Goal: Information Seeking & Learning: Find specific fact

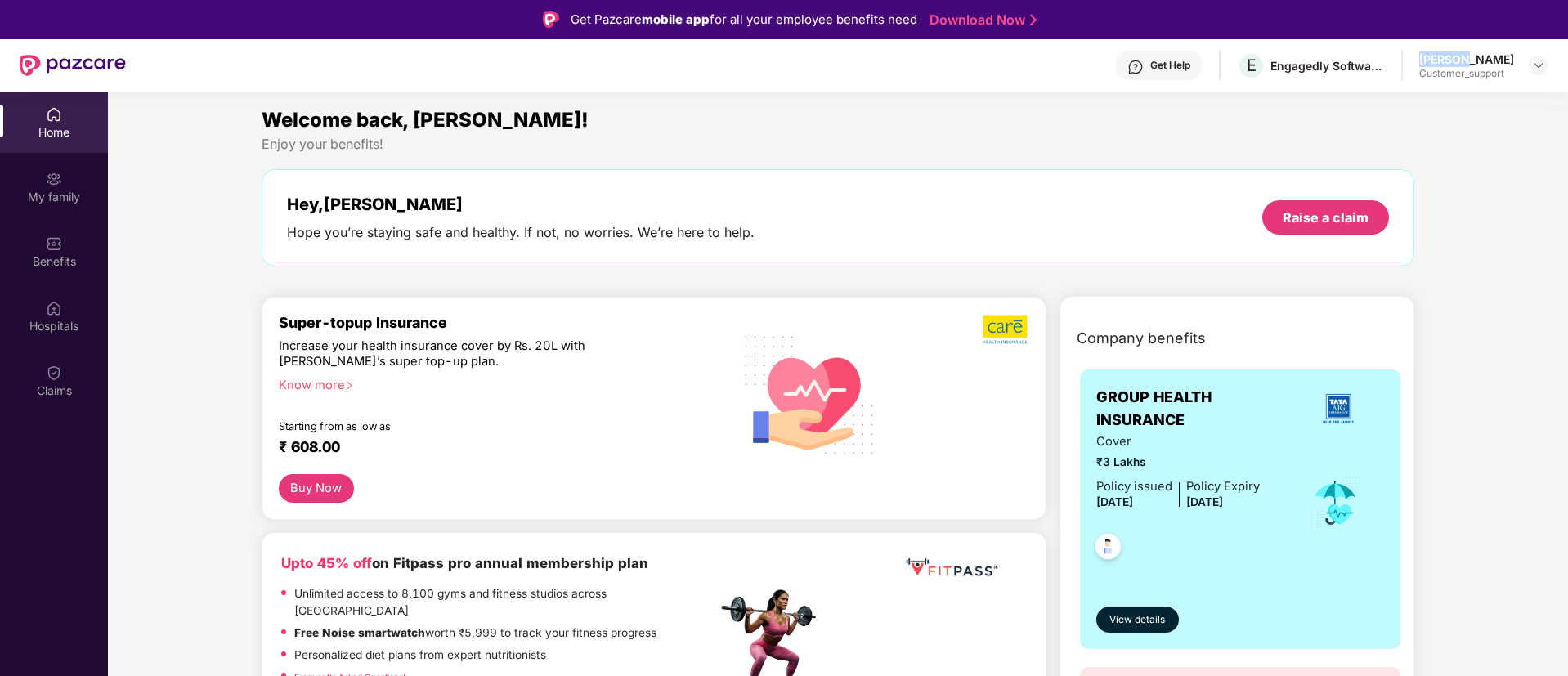
scroll to position [110, 0]
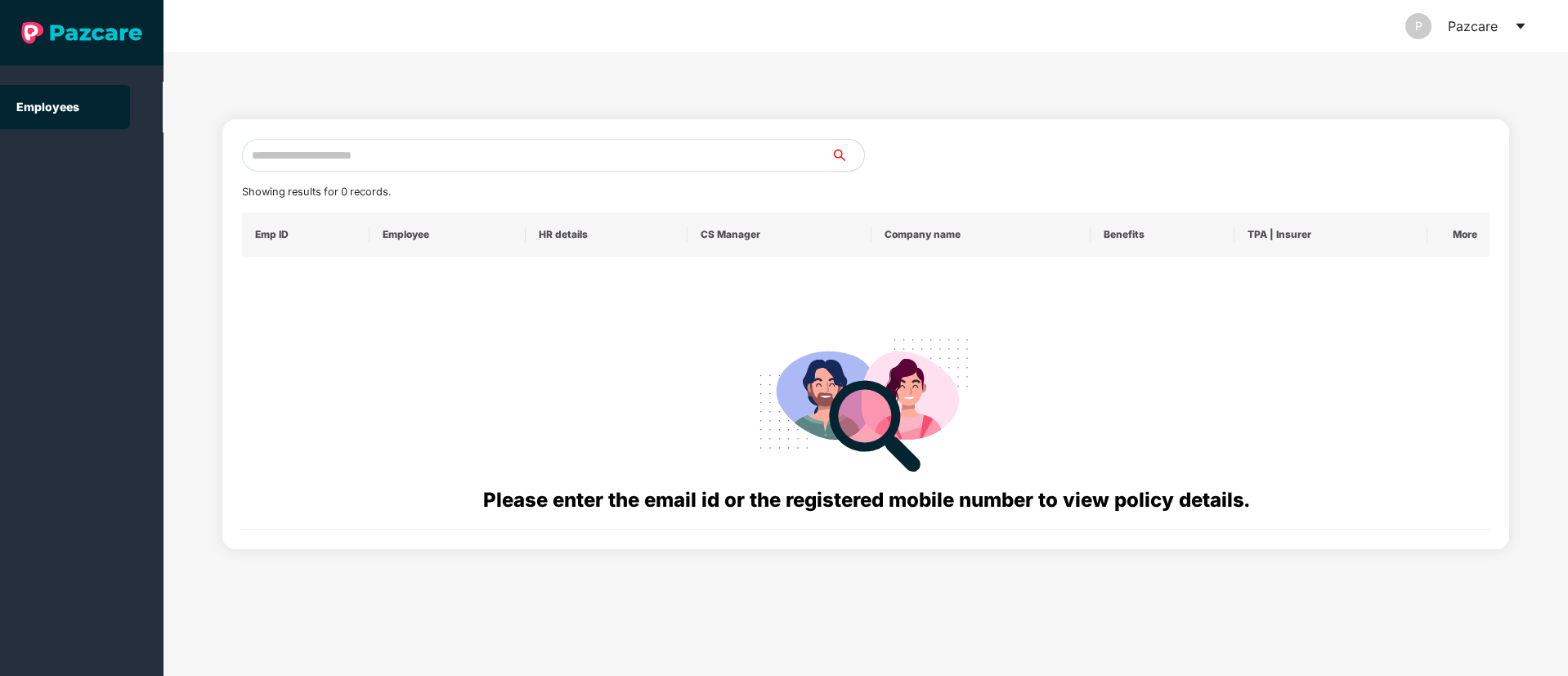
click at [628, 169] on input "text" at bounding box center [537, 155] width 590 height 33
paste input "**********"
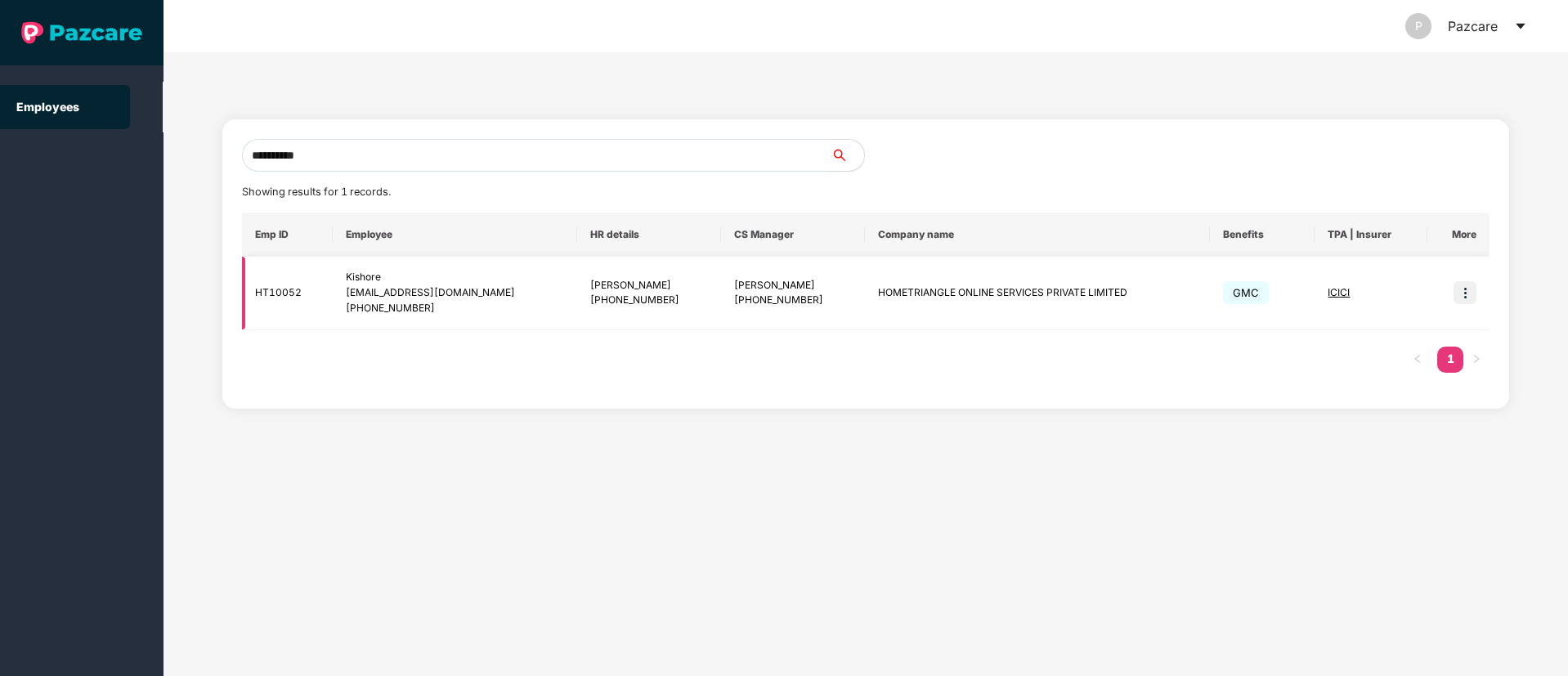
type input "**********"
click at [1454, 282] on img at bounding box center [1464, 292] width 23 height 23
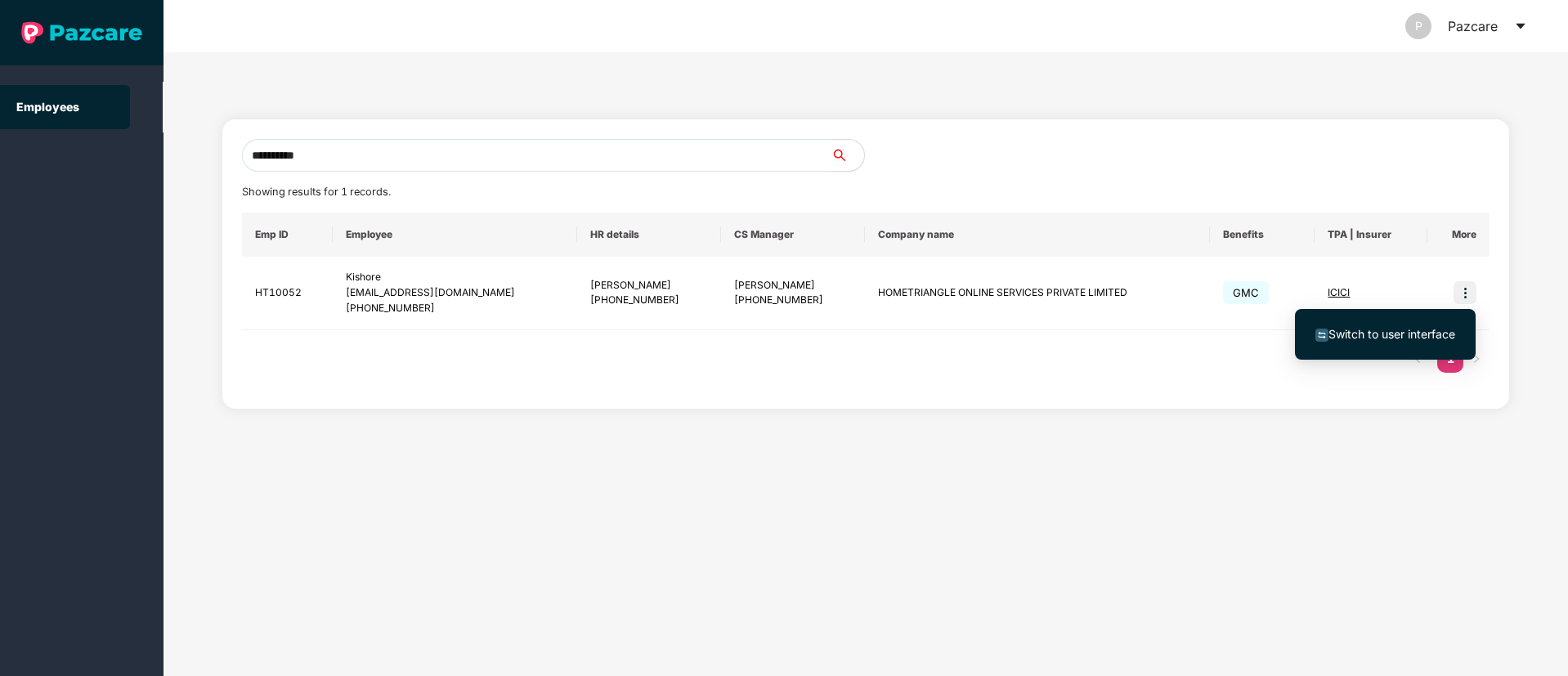
click at [1377, 341] on span "Switch to user interface" at bounding box center [1385, 334] width 140 height 18
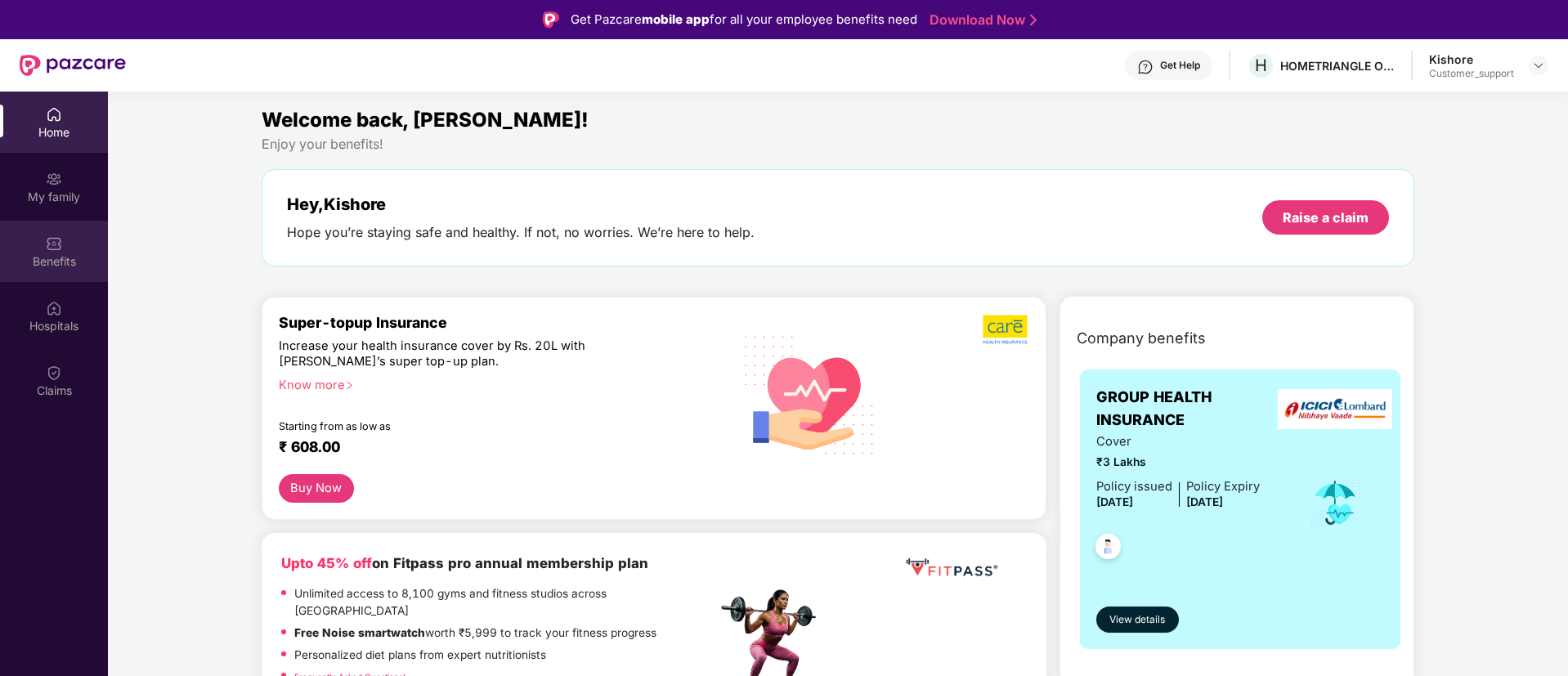
click at [47, 251] on img at bounding box center [54, 243] width 16 height 16
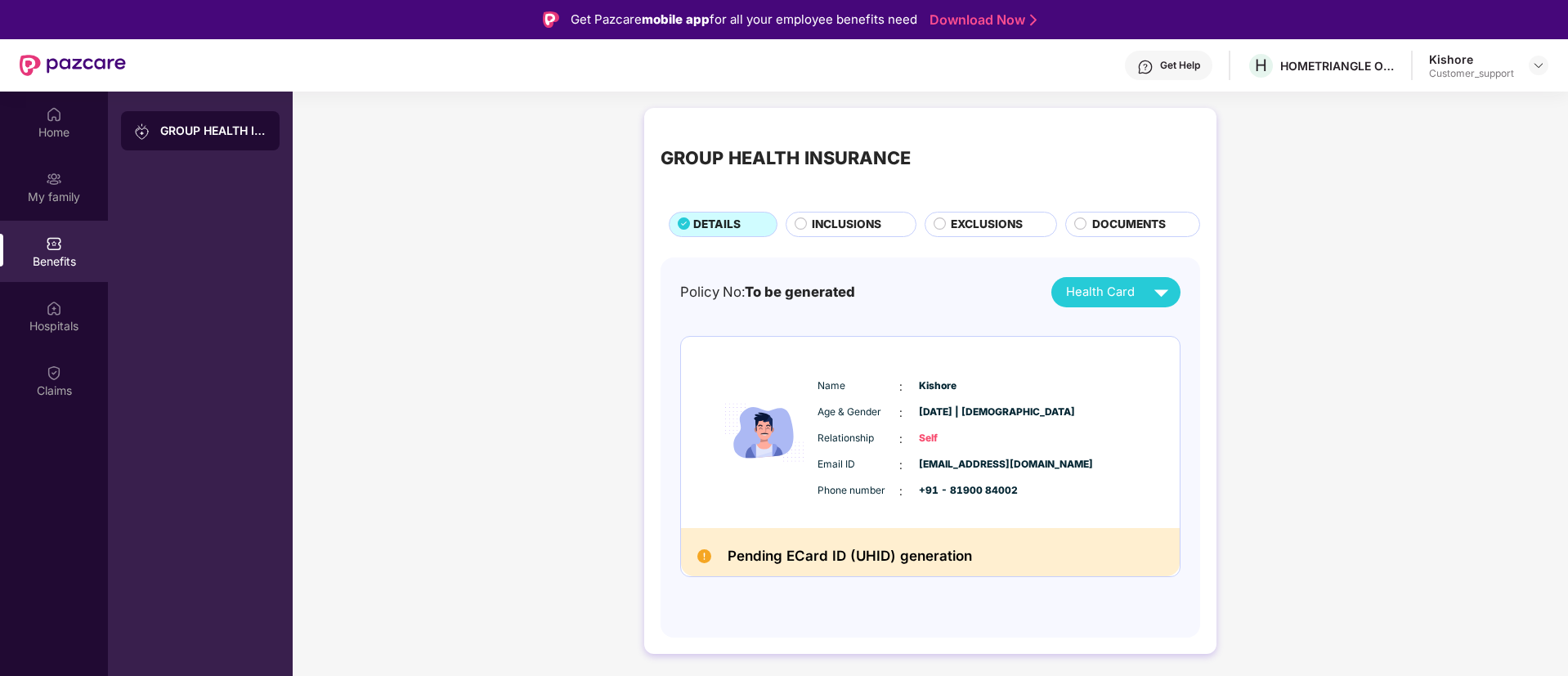
scroll to position [91, 0]
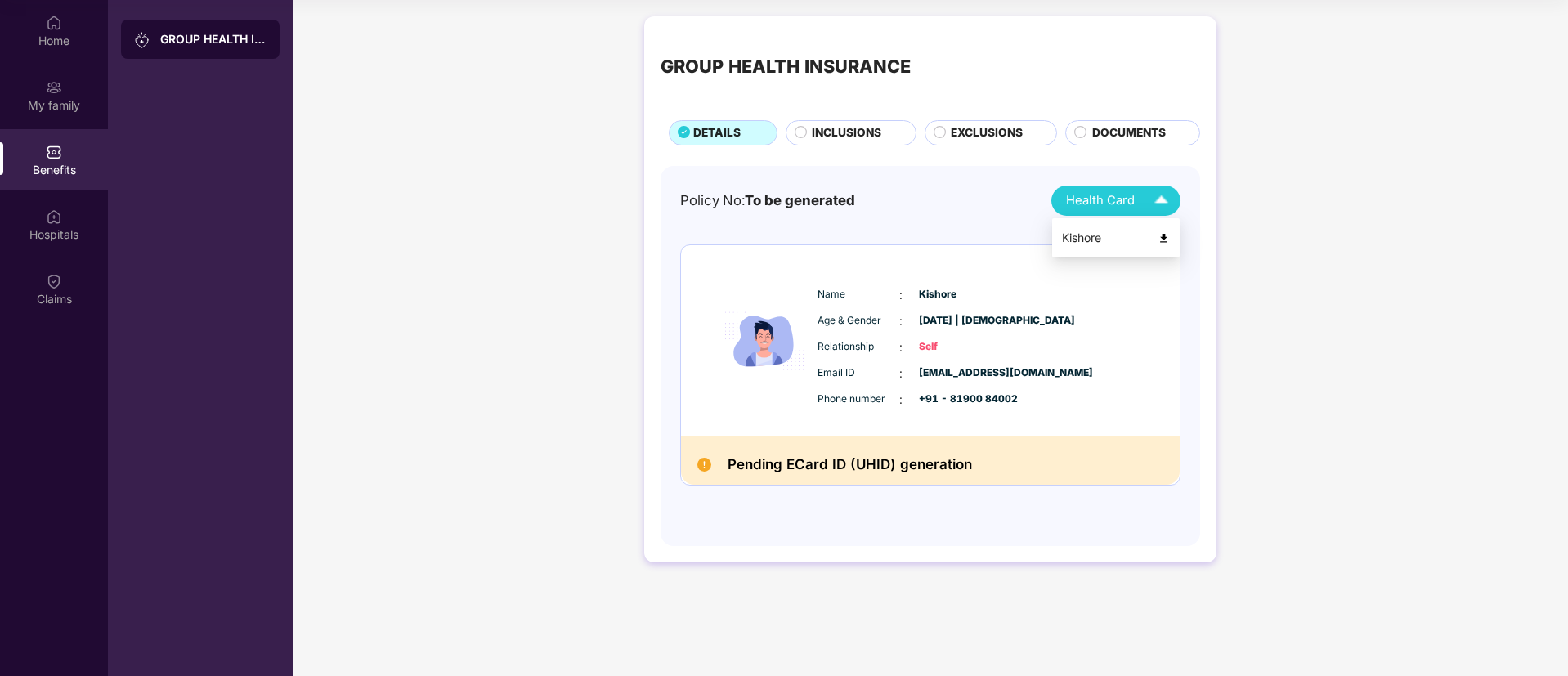
click at [1092, 238] on div "Kishore" at bounding box center [1115, 238] width 108 height 18
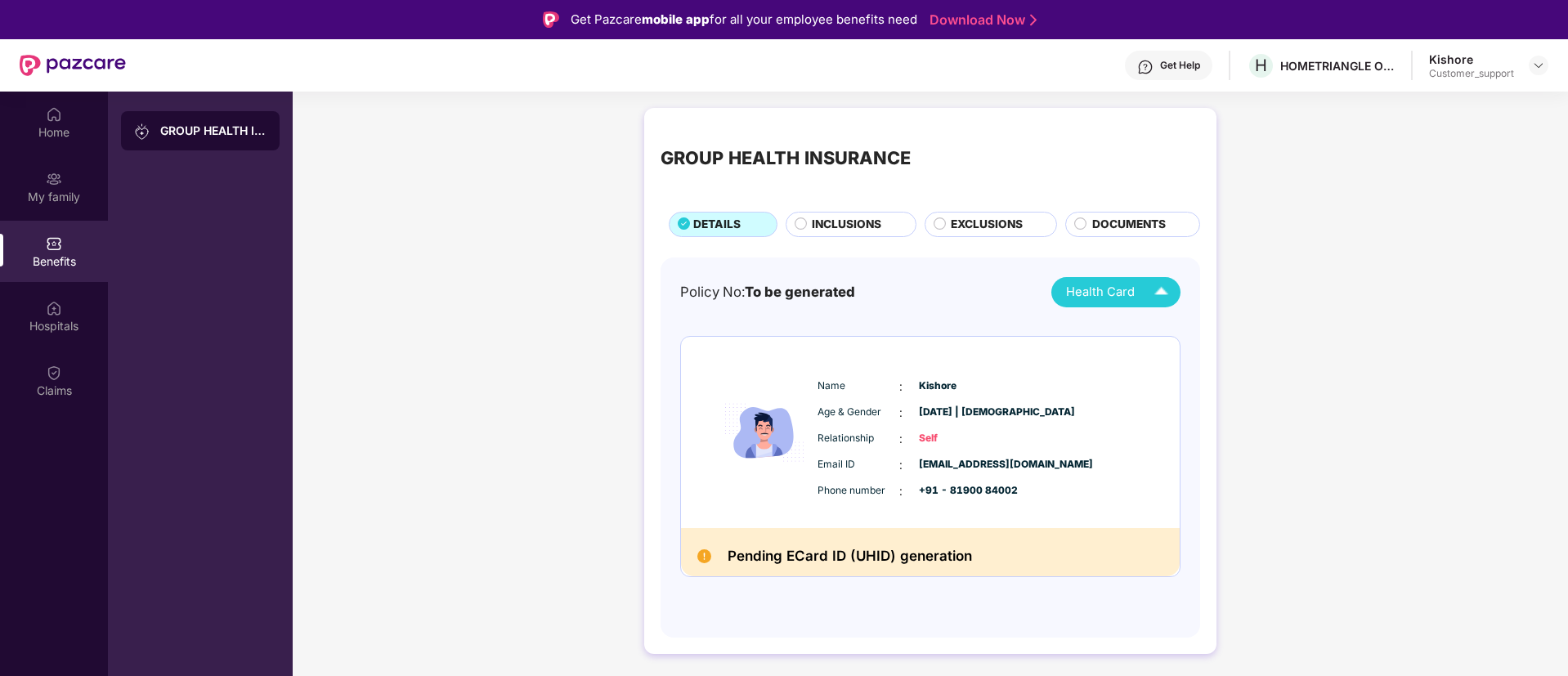
click at [1172, 57] on div "Get Help" at bounding box center [1168, 65] width 88 height 30
click at [1422, 52] on div "Get Help H HOMETRIANGLE ONLINE SERVICES PRIVATE LIMITED Kishore Customer_support" at bounding box center [836, 65] width 1422 height 52
copy div "Kishore"
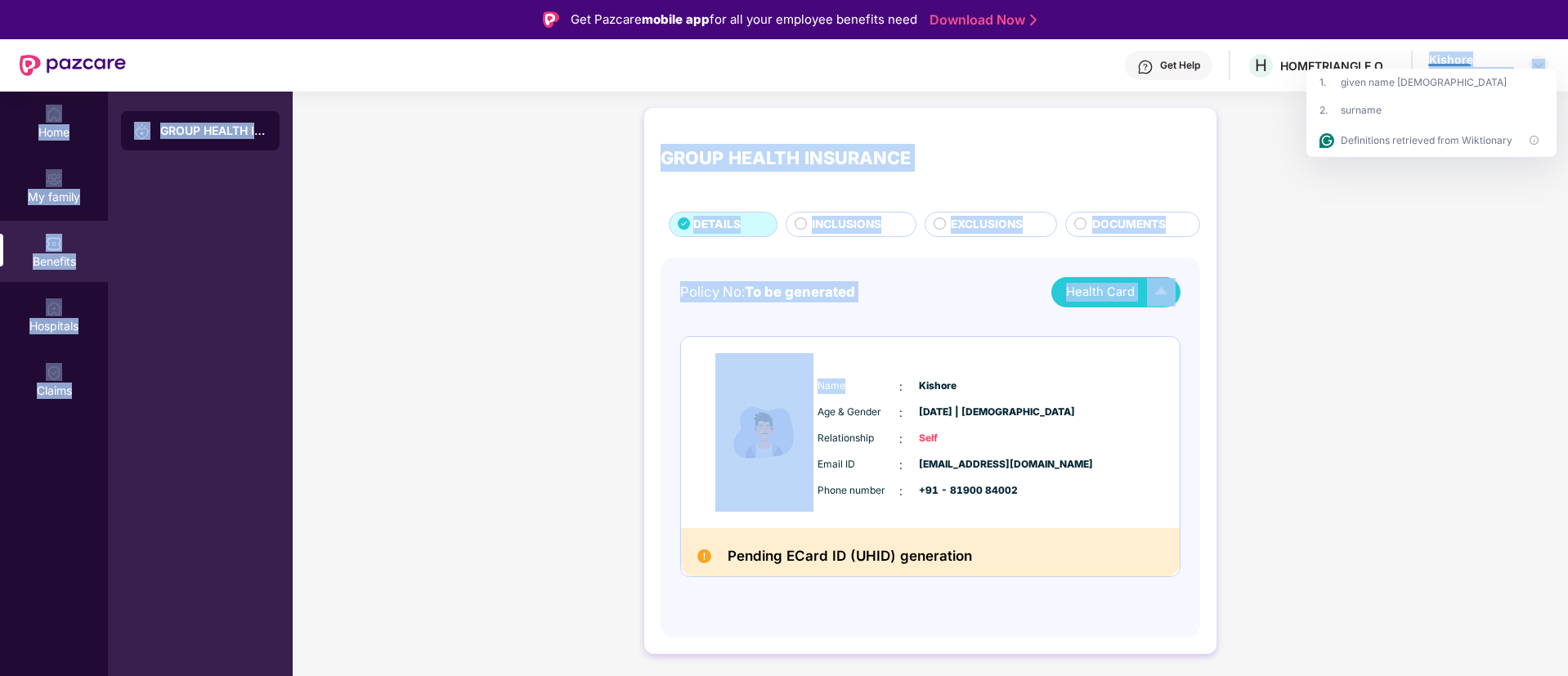
click at [825, 379] on span "Name" at bounding box center [858, 386] width 81 height 15
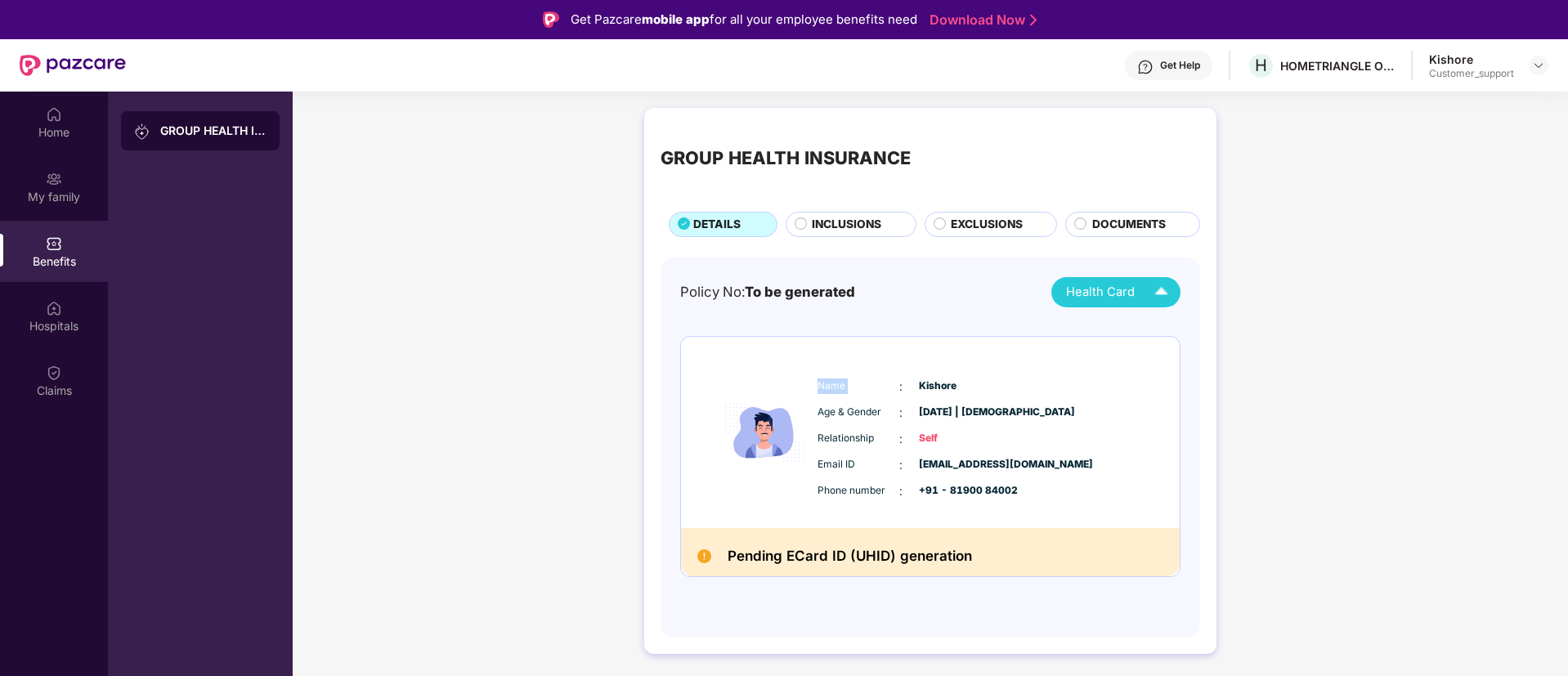
click at [825, 379] on span "Name" at bounding box center [858, 386] width 81 height 15
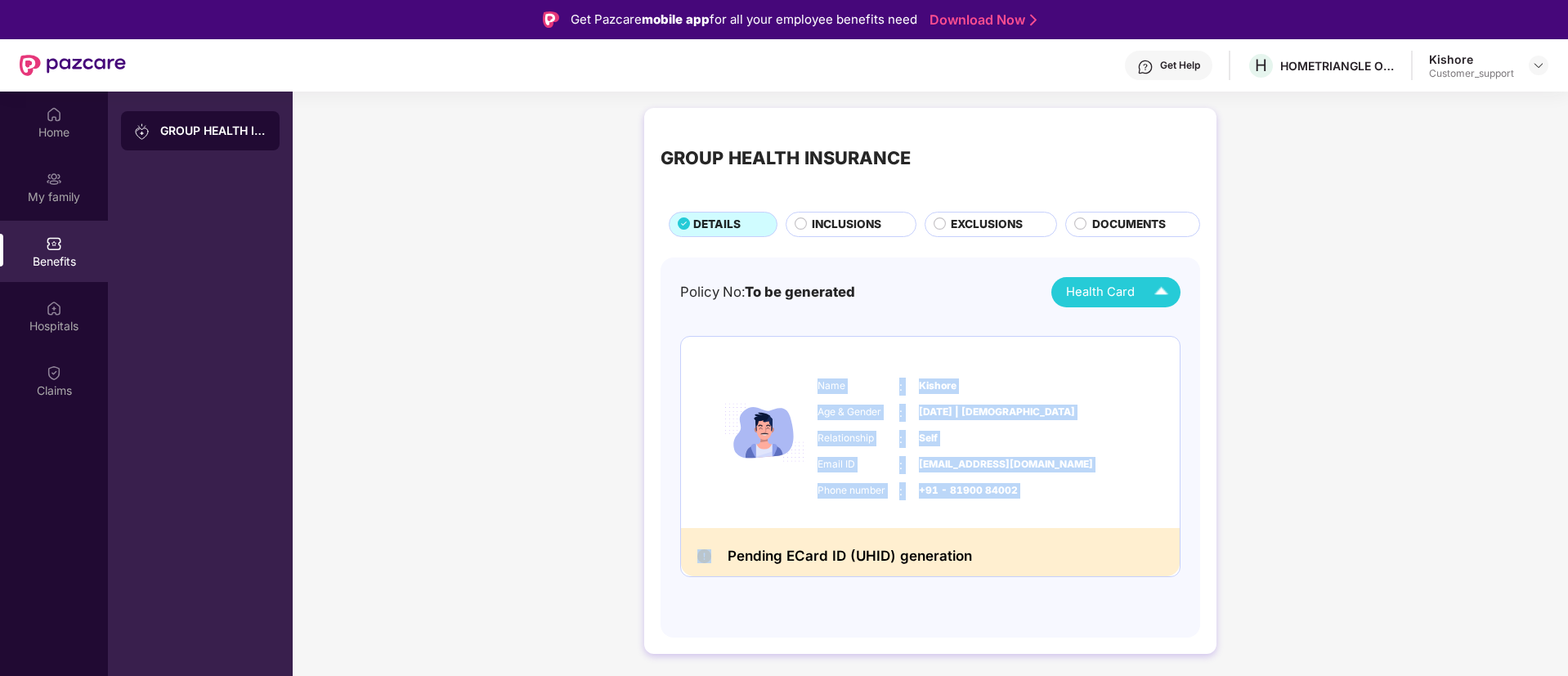
copy div "Name : Kishore Age & Gender : 18 July 2000 | Male Relationship : Self Email ID …"
click at [1029, 435] on div "Relationship : Self" at bounding box center [979, 439] width 325 height 18
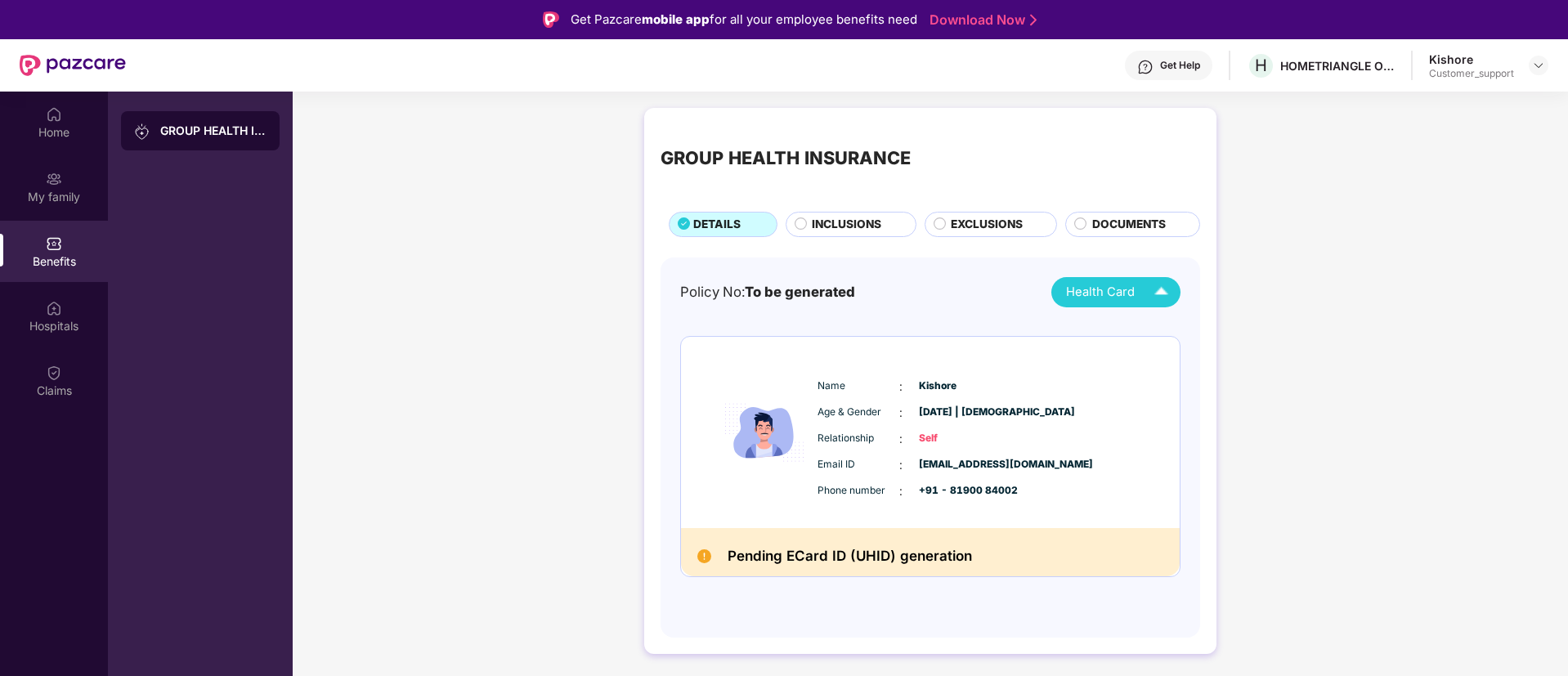
click at [968, 463] on span "kishore@hometriangle.com" at bounding box center [959, 464] width 81 height 15
copy span "kishore@hometriangle.com"
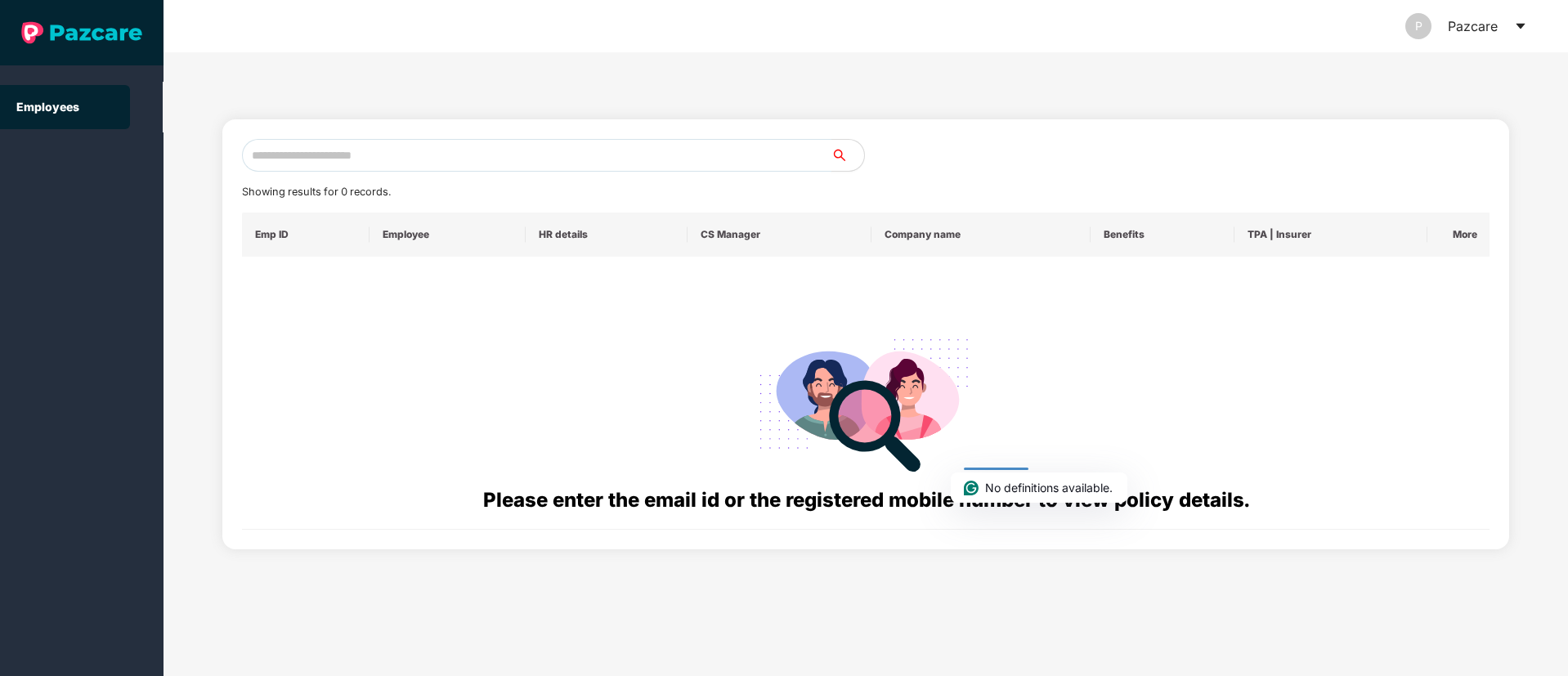
click at [326, 165] on input "text" at bounding box center [537, 155] width 590 height 33
paste input "**********"
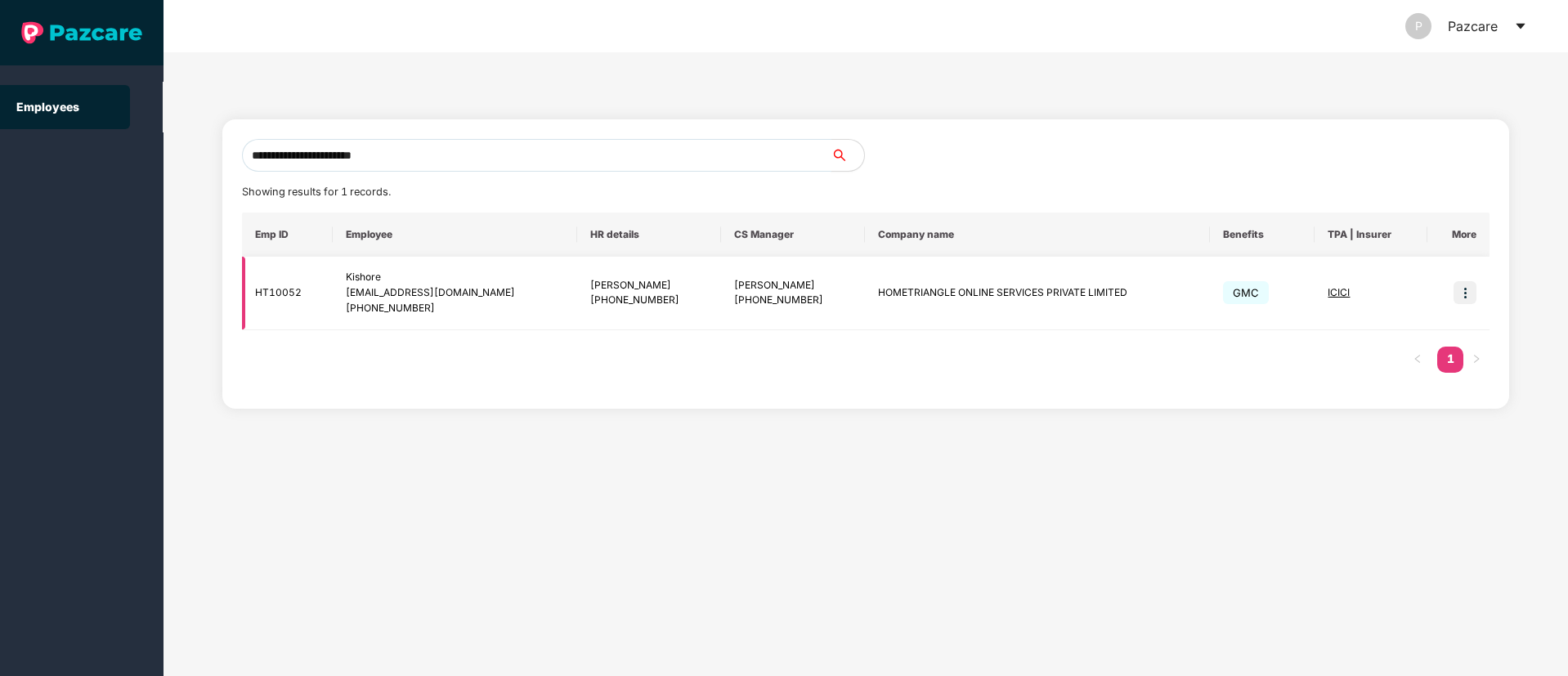
type input "**********"
click at [921, 286] on td "HOMETRIANGLE ONLINE SERVICES PRIVATE LIMITED" at bounding box center [1036, 293] width 345 height 73
copy td "HOMETRIANGLE ONLINE SERVICES PRIVATE LIMITED"
click at [921, 286] on td "HOMETRIANGLE ONLINE SERVICES PRIVATE LIMITED" at bounding box center [1036, 293] width 345 height 73
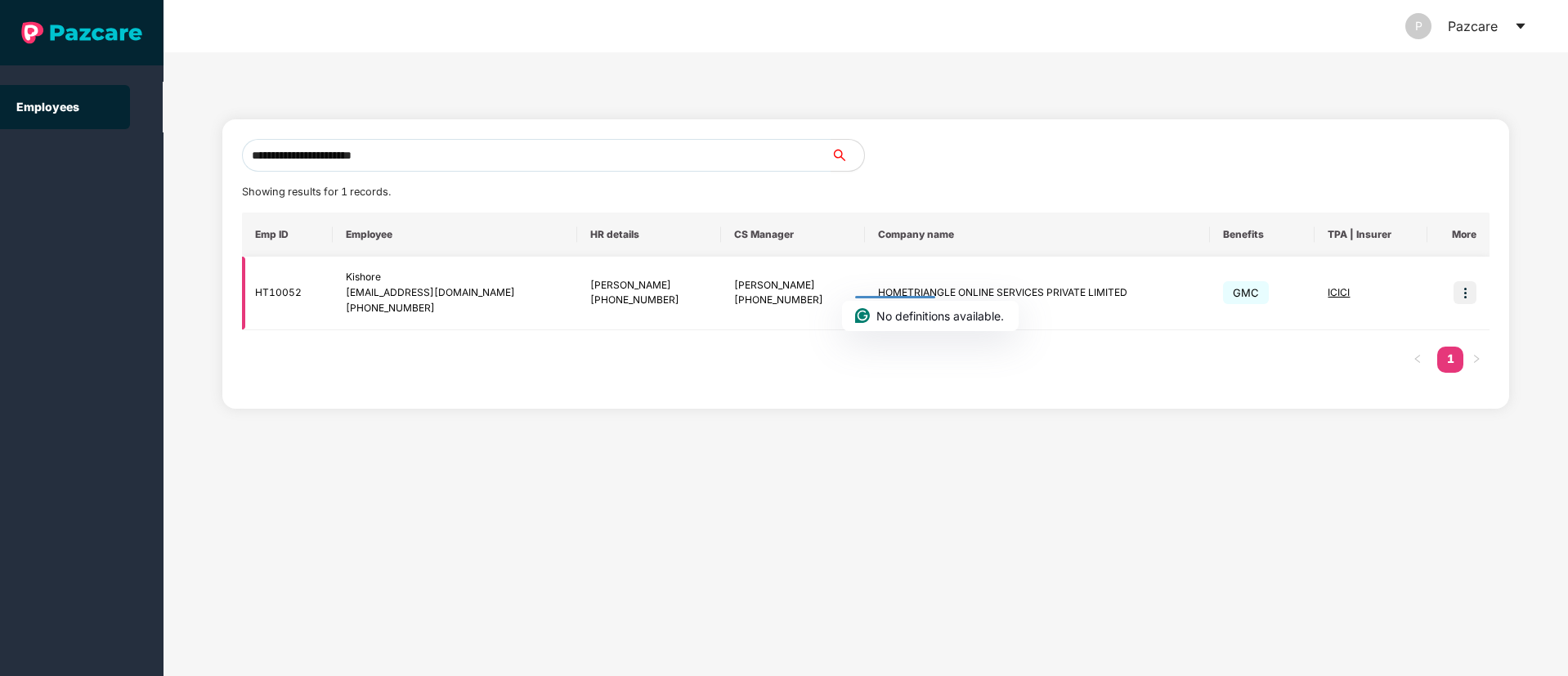
click at [260, 286] on td "HT10052" at bounding box center [288, 293] width 90 height 73
copy td "HT10052"
click at [260, 286] on td "HT10052" at bounding box center [288, 293] width 90 height 73
click at [734, 284] on div "Syed Mansoor" at bounding box center [793, 285] width 118 height 15
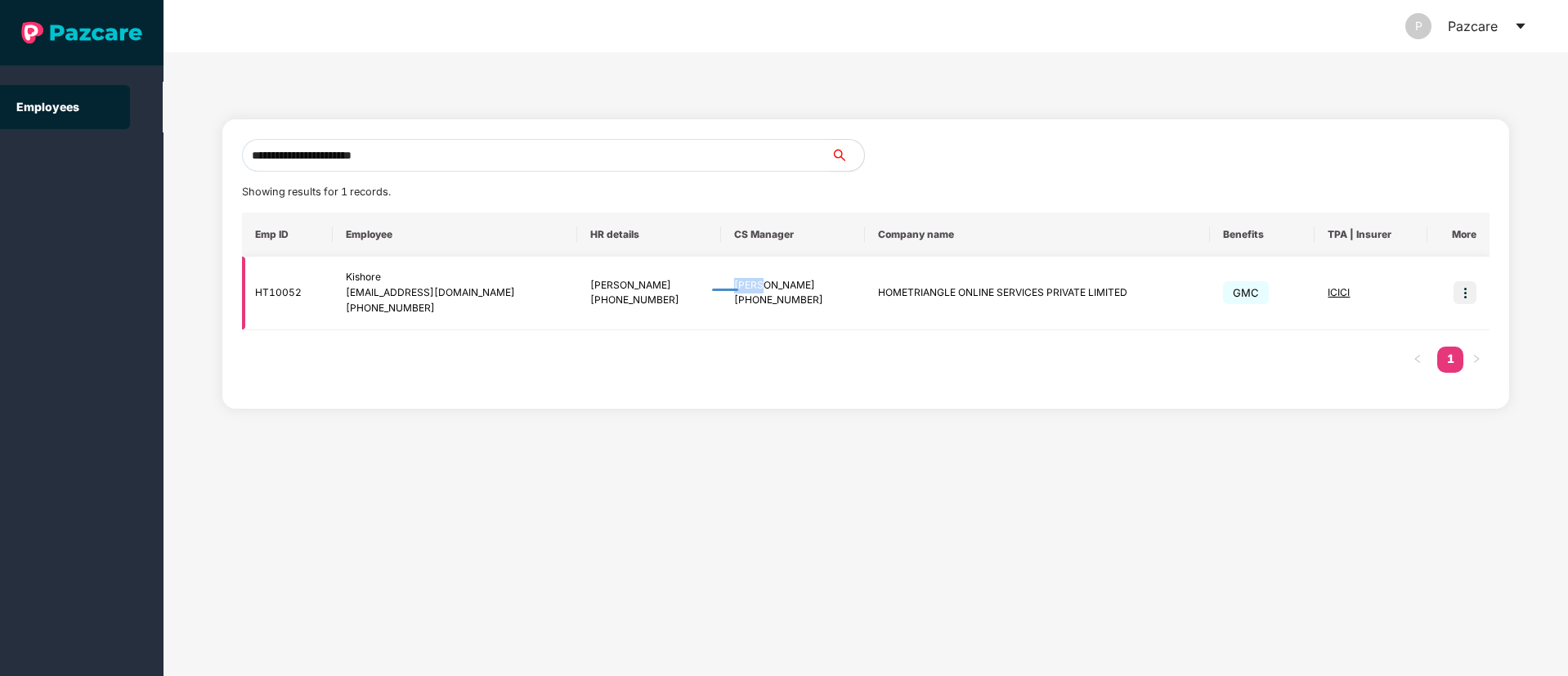
copy div "Syed"
click at [734, 284] on div "Syed Mansoor" at bounding box center [793, 285] width 118 height 15
copy div "Syed Mansoor"
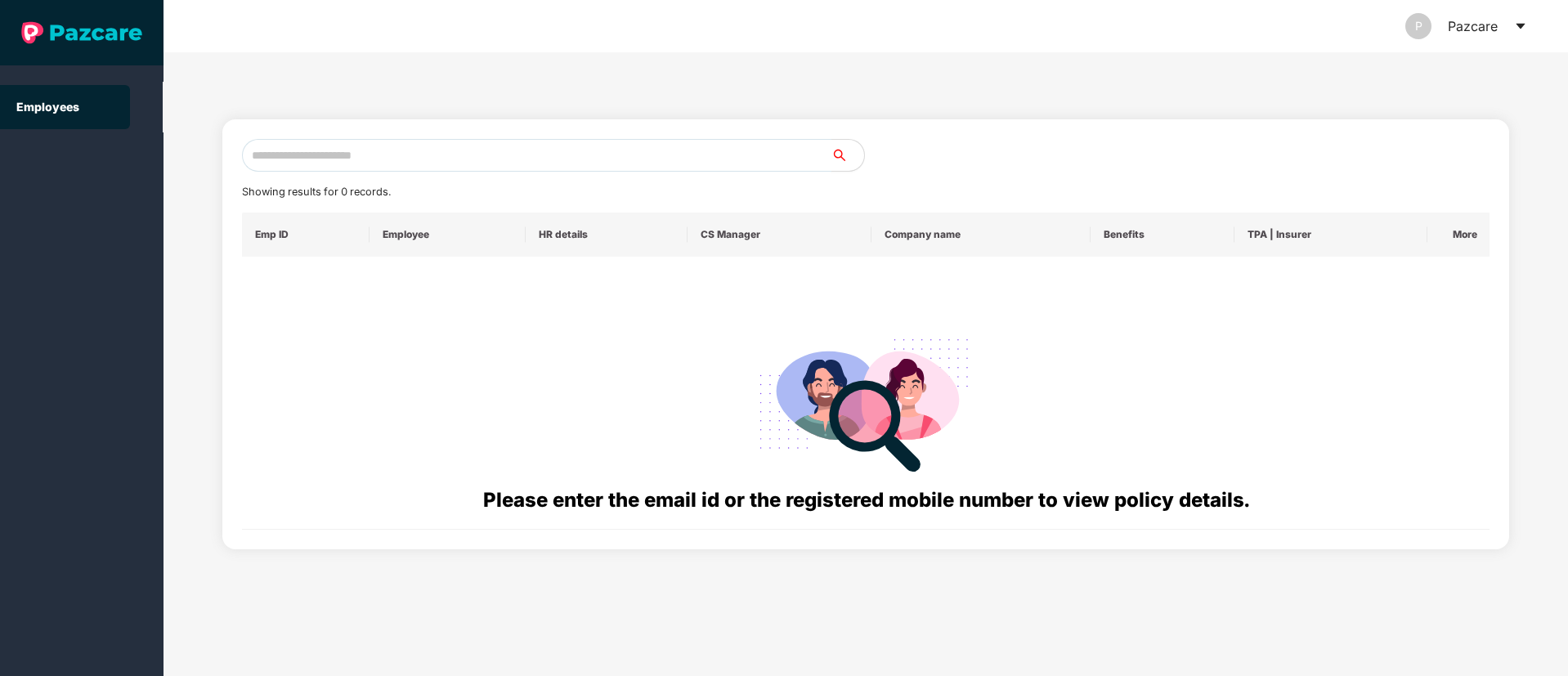
click at [411, 165] on input "text" at bounding box center [537, 155] width 590 height 33
paste input "**********"
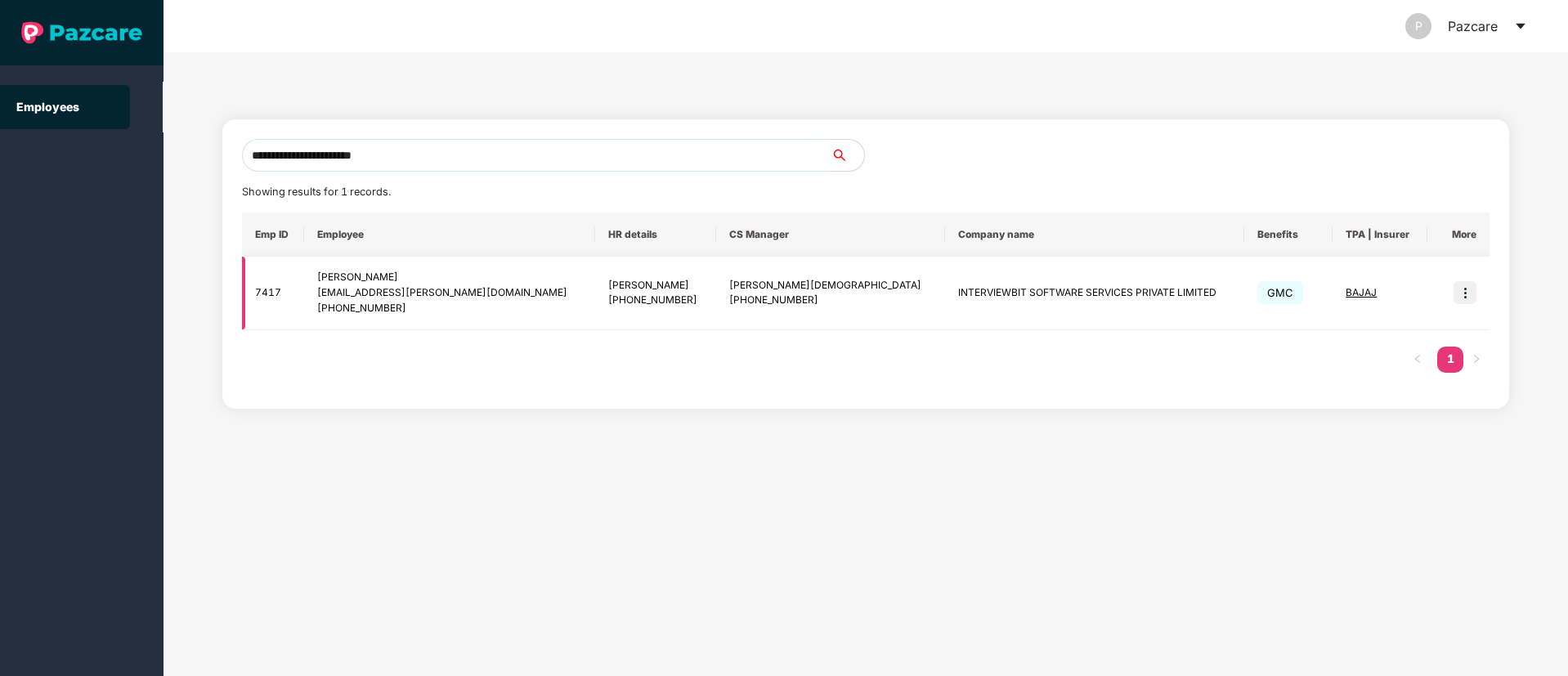
type input "**********"
click at [344, 282] on div "[PERSON_NAME]" at bounding box center [449, 277] width 264 height 15
copy div "Shaik"
click at [344, 282] on div "[PERSON_NAME]" at bounding box center [449, 277] width 264 height 15
